Goal: Task Accomplishment & Management: Manage account settings

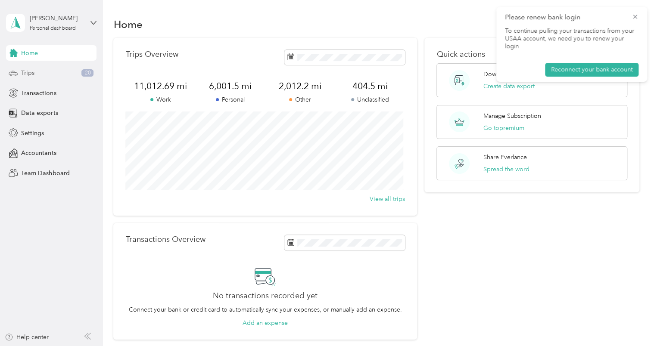
click at [39, 74] on div "Trips 20" at bounding box center [51, 73] width 90 height 16
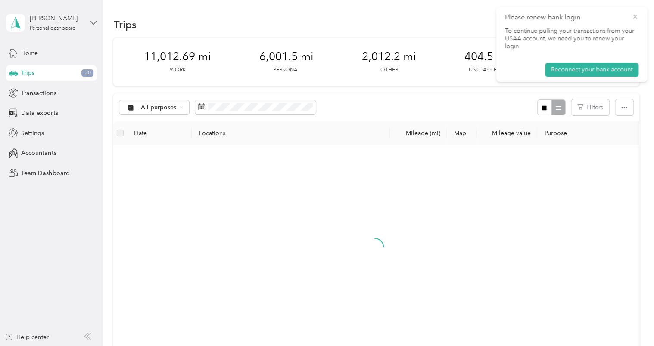
click at [634, 17] on icon at bounding box center [634, 17] width 7 height 8
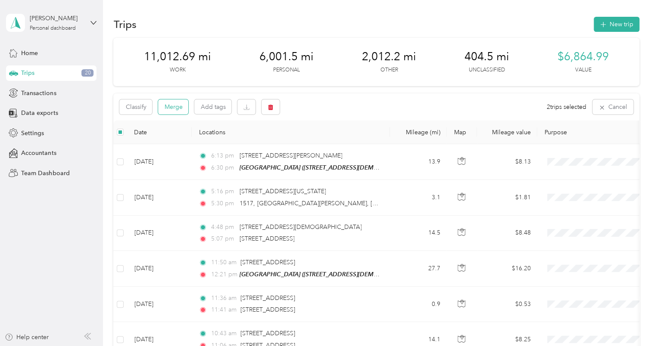
click at [174, 105] on button "Merge" at bounding box center [173, 106] width 30 height 15
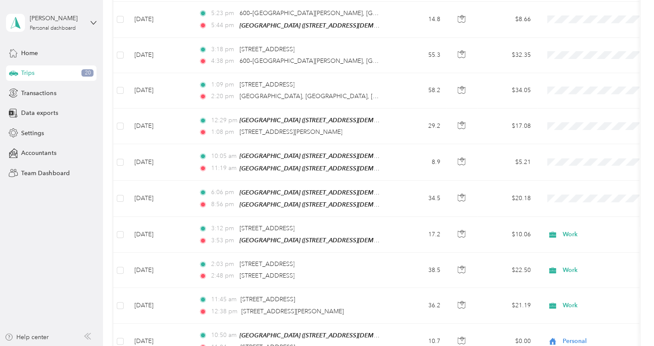
scroll to position [610, 0]
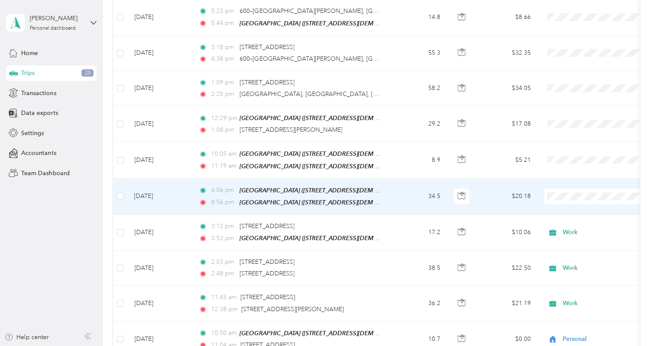
click at [401, 186] on td "34.5" at bounding box center [418, 197] width 57 height 36
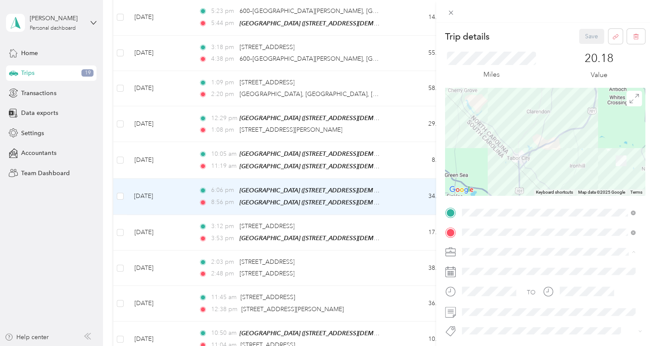
click at [479, 131] on span "Work" at bounding box center [472, 130] width 15 height 7
click at [582, 34] on button "Save" at bounding box center [591, 36] width 25 height 15
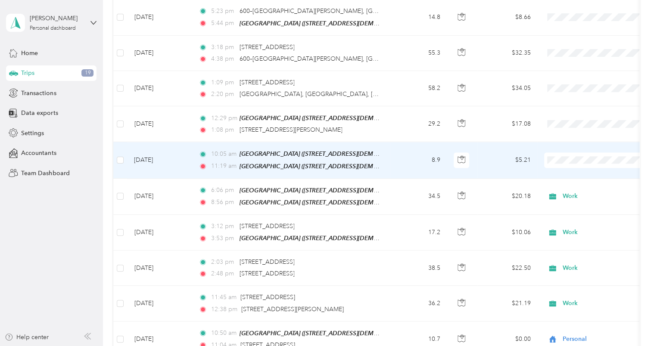
click at [391, 158] on td "8.9" at bounding box center [418, 160] width 57 height 36
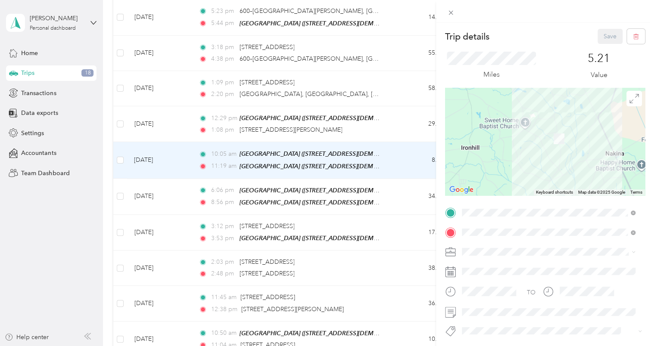
click at [485, 144] on span "Personal" at bounding box center [476, 145] width 23 height 7
click at [609, 35] on button "Save" at bounding box center [609, 36] width 25 height 15
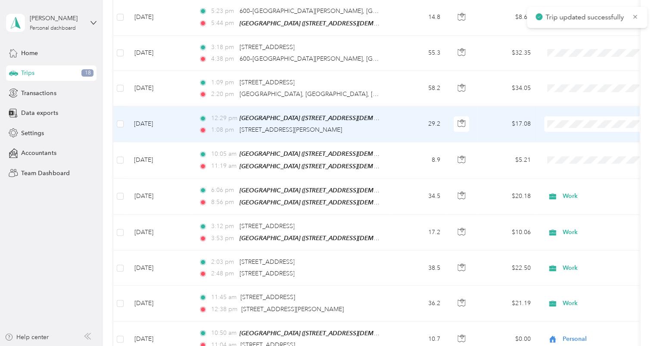
click at [390, 118] on td "29.2" at bounding box center [418, 124] width 57 height 36
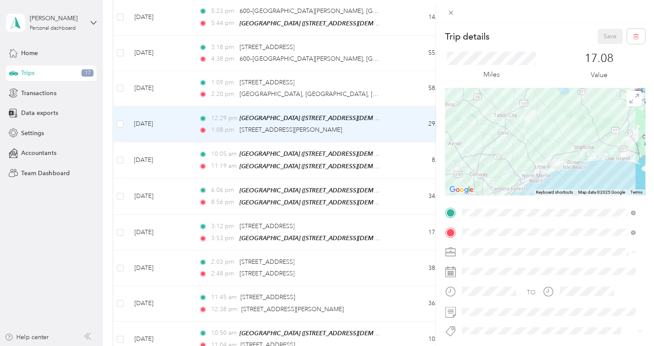
click at [485, 134] on li "Work" at bounding box center [549, 131] width 180 height 15
click at [480, 305] on span at bounding box center [552, 312] width 186 height 14
click at [460, 311] on span at bounding box center [552, 312] width 186 height 14
click at [603, 37] on button "Save" at bounding box center [609, 36] width 25 height 15
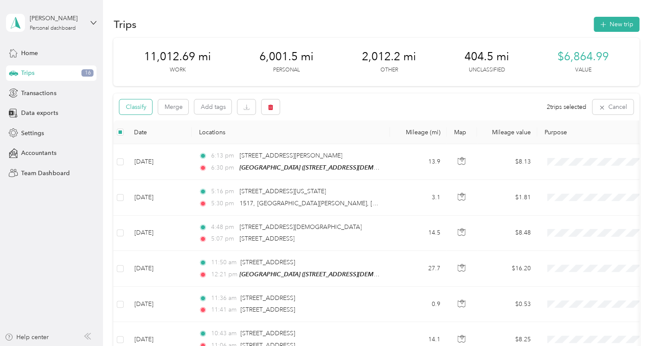
click at [134, 105] on button "Classify" at bounding box center [135, 106] width 33 height 15
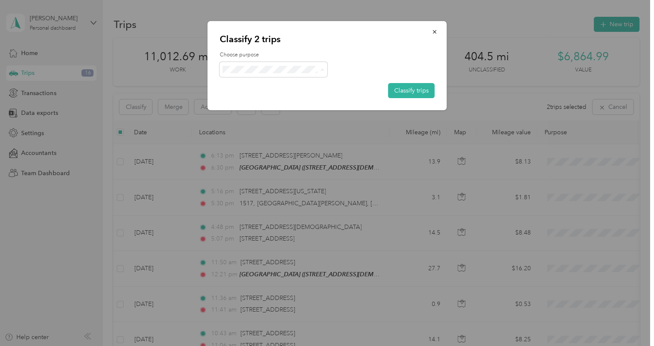
click at [257, 97] on span "Personal" at bounding box center [281, 100] width 80 height 9
click at [435, 32] on icon "button" at bounding box center [435, 32] width 6 height 6
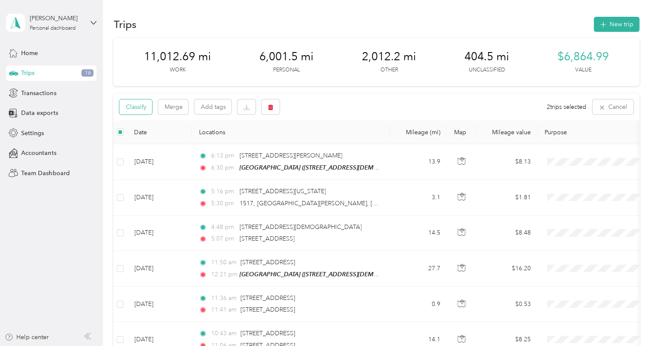
click at [131, 106] on button "Classify" at bounding box center [135, 106] width 33 height 15
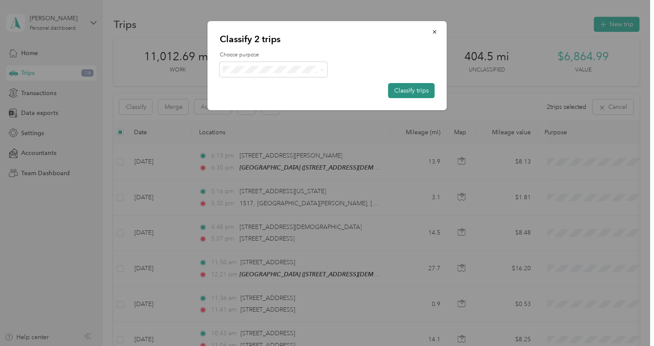
click at [414, 90] on button "Classify trips" at bounding box center [411, 90] width 47 height 15
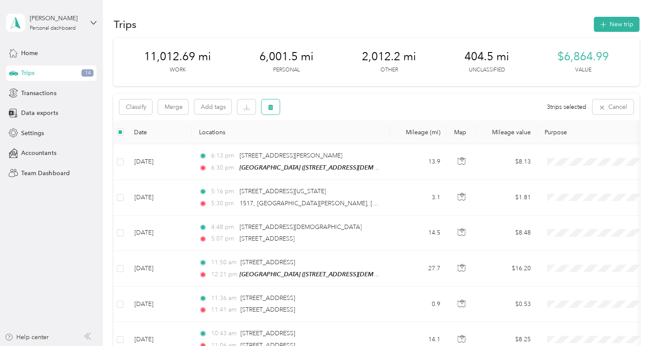
click at [270, 106] on icon "button" at bounding box center [270, 108] width 5 height 6
click at [335, 140] on button "Yes" at bounding box center [334, 143] width 17 height 14
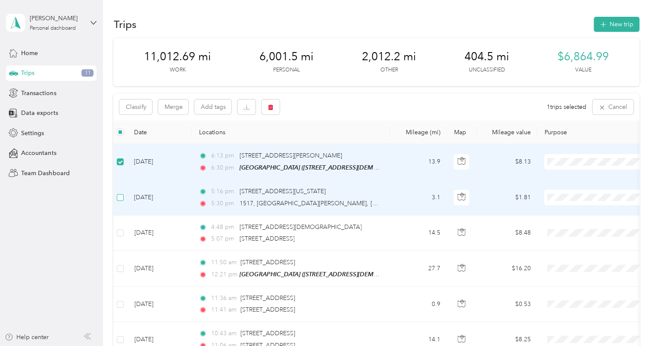
click at [119, 200] on label at bounding box center [120, 197] width 7 height 9
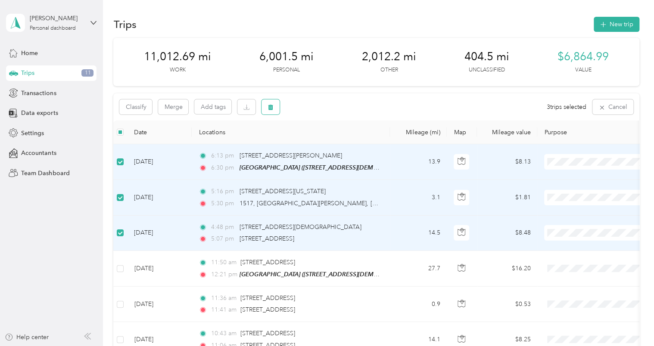
click at [270, 109] on icon "button" at bounding box center [270, 108] width 5 height 6
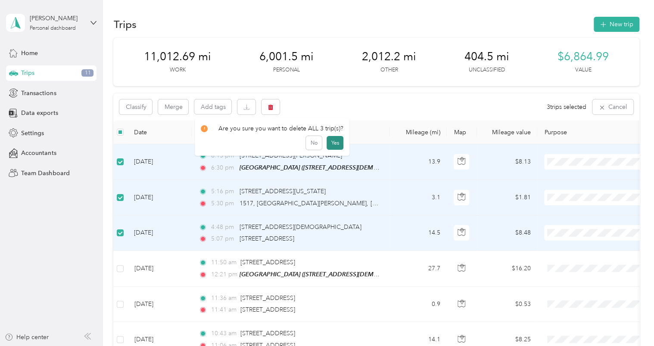
click at [336, 141] on button "Yes" at bounding box center [334, 143] width 17 height 14
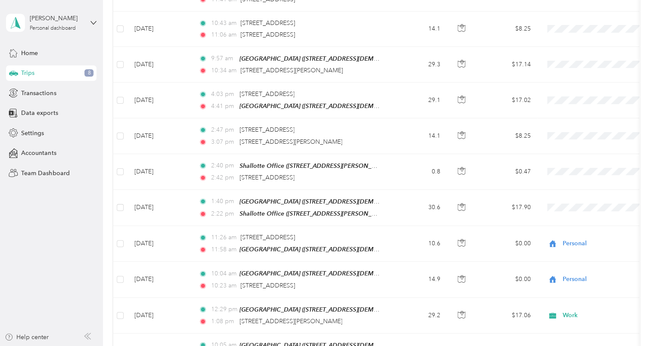
scroll to position [204, 0]
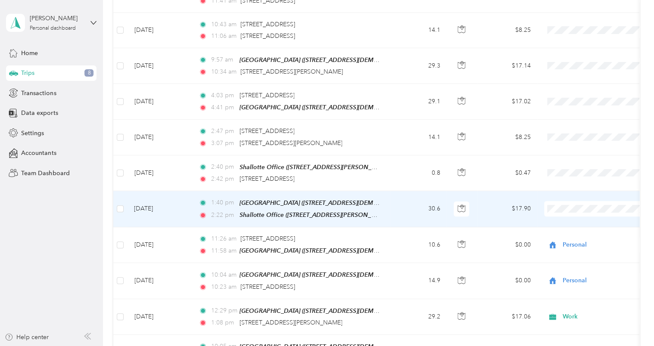
click at [395, 205] on td "30.6" at bounding box center [418, 209] width 57 height 36
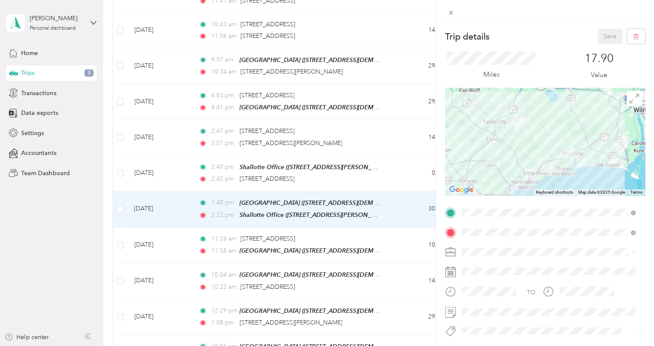
click at [482, 131] on div "Work" at bounding box center [549, 131] width 168 height 9
click at [603, 33] on button "Save" at bounding box center [609, 36] width 25 height 15
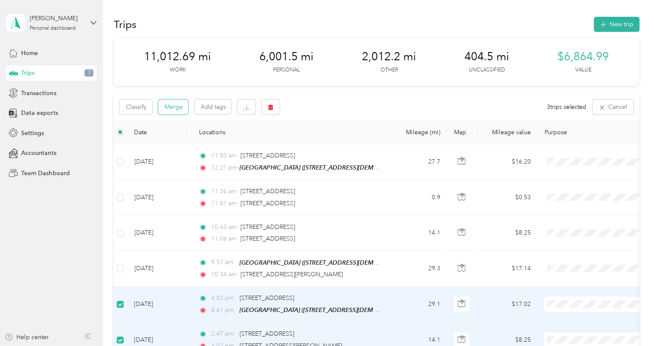
click at [178, 103] on button "Merge" at bounding box center [173, 106] width 30 height 15
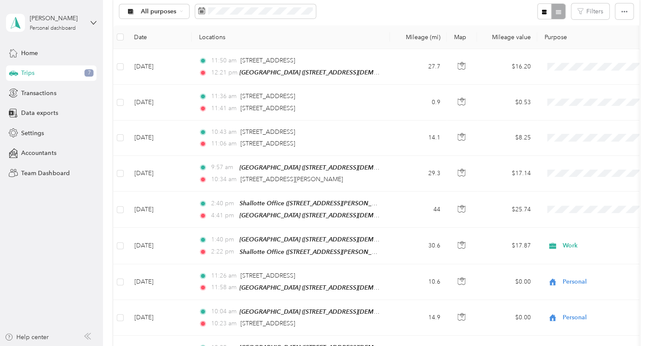
scroll to position [162, 0]
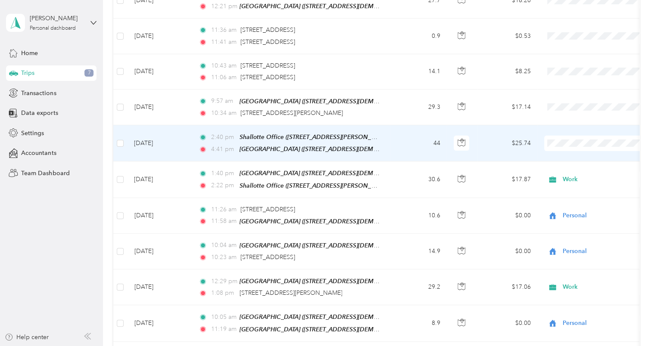
click at [405, 140] on td "44" at bounding box center [418, 143] width 57 height 36
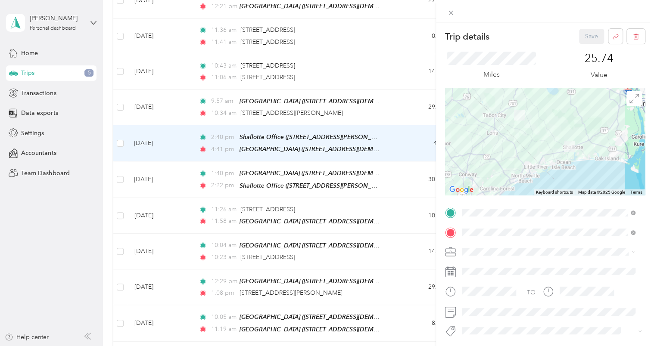
click at [482, 134] on li "Work" at bounding box center [549, 128] width 180 height 15
click at [584, 37] on button "Save" at bounding box center [591, 36] width 25 height 15
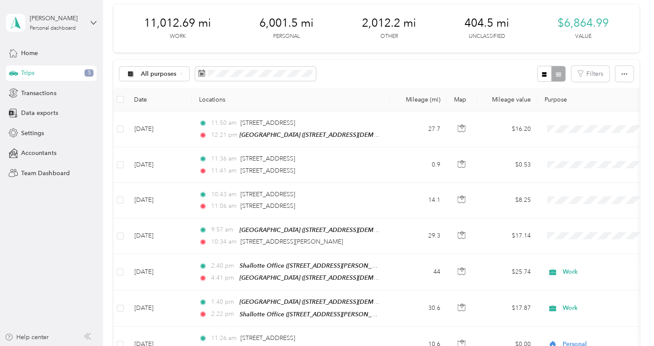
scroll to position [59, 0]
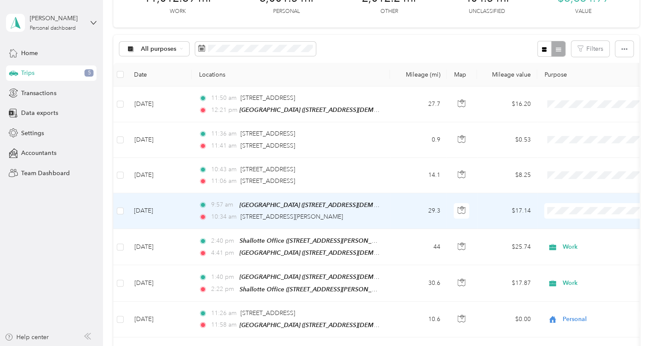
click at [394, 207] on td "29.3" at bounding box center [418, 211] width 57 height 36
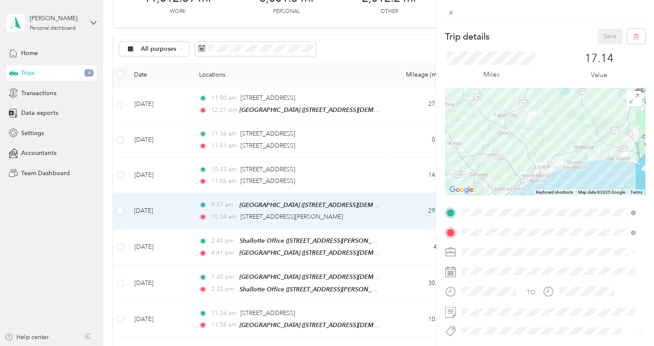
click at [479, 126] on li "Work" at bounding box center [549, 131] width 180 height 15
click at [603, 33] on button "Save" at bounding box center [609, 36] width 25 height 15
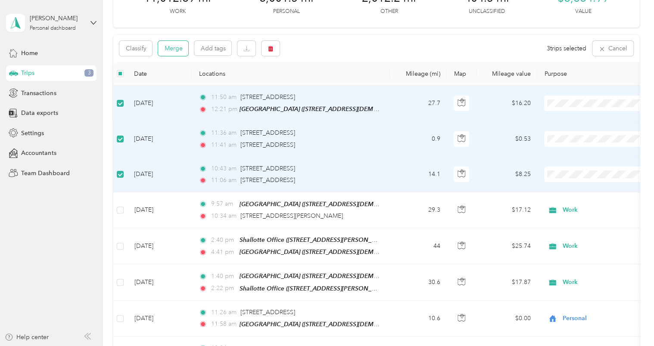
click at [176, 47] on button "Merge" at bounding box center [173, 48] width 30 height 15
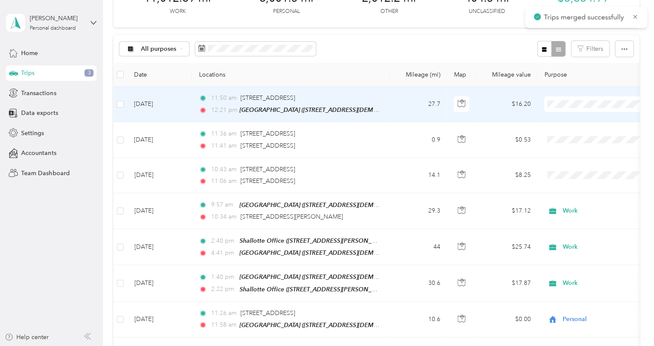
click at [394, 101] on td "27.7" at bounding box center [418, 105] width 57 height 36
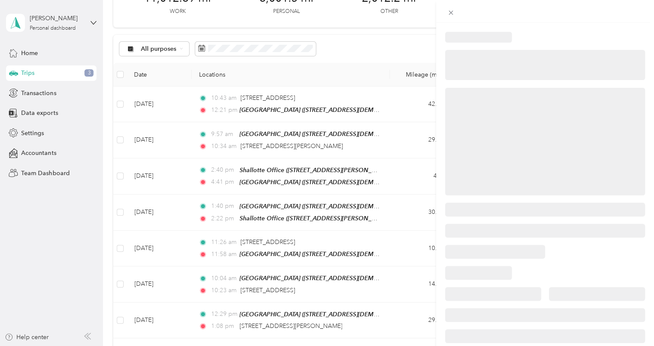
click at [382, 41] on div at bounding box center [327, 173] width 654 height 346
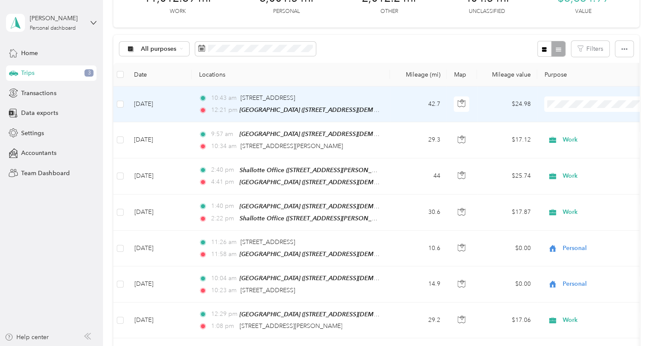
click at [399, 105] on td "42.7" at bounding box center [418, 105] width 57 height 36
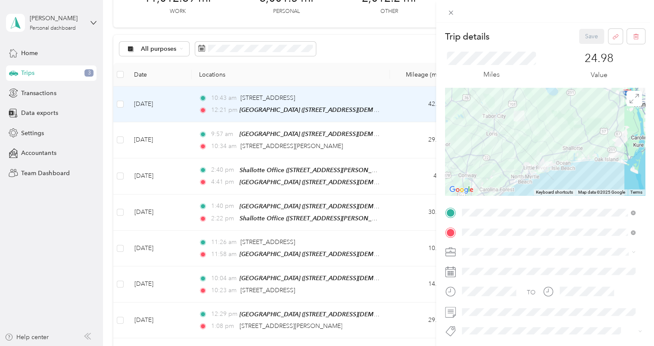
click at [485, 132] on div "Work" at bounding box center [549, 131] width 168 height 9
click at [582, 38] on button "Save" at bounding box center [591, 36] width 25 height 15
